Goal: Navigation & Orientation: Find specific page/section

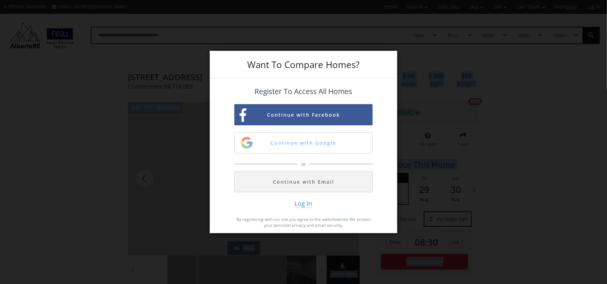
click at [111, 75] on body "[PHONE_NUMBER] [EMAIL_ADDRESS][DOMAIN_NAME] Home Search Search By Map Advanced …" at bounding box center [303, 142] width 607 height 284
click at [299, 60] on h3 "Want To Compare Homes?" at bounding box center [303, 64] width 138 height 9
click at [339, 145] on button "Continue with Google" at bounding box center [303, 142] width 138 height 21
